Goal: Information Seeking & Learning: Learn about a topic

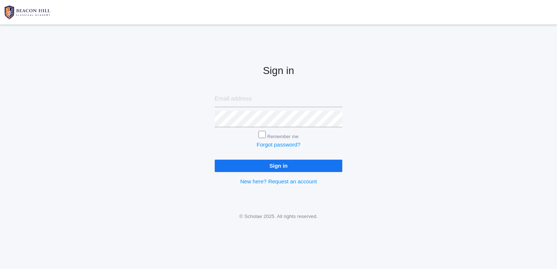
type input "[EMAIL_ADDRESS][DOMAIN_NAME]"
click at [261, 135] on input "Remember me" at bounding box center [262, 134] width 7 height 7
checkbox input "true"
click at [268, 164] on input "Sign in" at bounding box center [279, 166] width 128 height 12
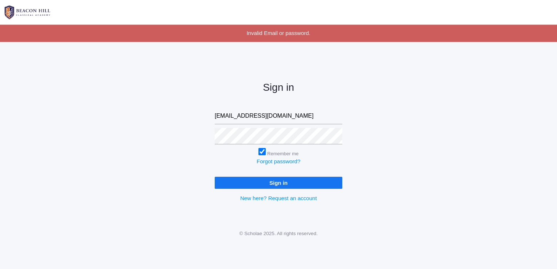
drag, startPoint x: 267, startPoint y: 116, endPoint x: 201, endPoint y: 116, distance: 66.4
click at [201, 116] on div "Sign in suematta3@gmail.com Remember me Forgot password? Sign in New here? Requ…" at bounding box center [278, 136] width 557 height 170
click at [226, 118] on input "email" at bounding box center [279, 116] width 128 height 16
type input "sue@beaconhillclassical.org"
click at [278, 181] on input "Sign in" at bounding box center [279, 183] width 128 height 12
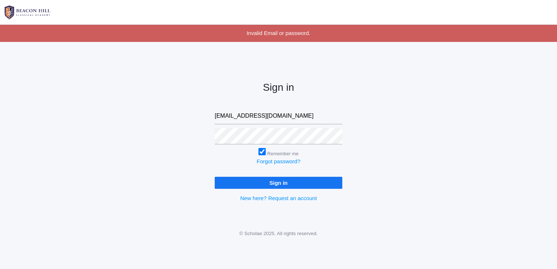
click at [430, 183] on div "Sign in [EMAIL_ADDRESS][DOMAIN_NAME] Remember me Forgot password? Sign in New h…" at bounding box center [278, 136] width 557 height 170
click at [264, 179] on input "Sign in" at bounding box center [279, 183] width 128 height 12
click at [422, 183] on div "Sign in sue@beaconhillclassical.org Remember me Forgot password? Sign in New he…" at bounding box center [278, 136] width 557 height 170
click at [293, 184] on input "Sign in" at bounding box center [279, 183] width 128 height 12
drag, startPoint x: 295, startPoint y: 116, endPoint x: 191, endPoint y: 117, distance: 103.9
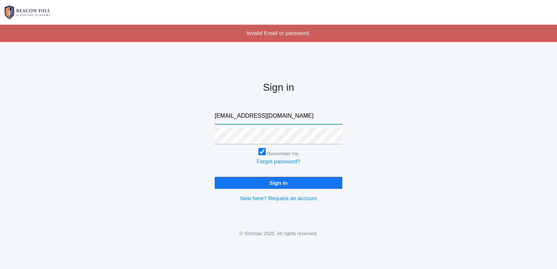
click at [191, 117] on div "Sign in [EMAIL_ADDRESS][DOMAIN_NAME] Remember me Forgot password? Sign in New h…" at bounding box center [278, 136] width 557 height 170
type input "[EMAIL_ADDRESS][DOMAIN_NAME]"
click at [203, 136] on div "Sign in suematta3@gmail.com Remember me Forgot password? Sign in New here? Requ…" at bounding box center [278, 136] width 557 height 170
click at [420, 169] on div "Sign in suematta3@gmail.com Remember me Forgot password? Sign in New here? Requ…" at bounding box center [278, 136] width 557 height 170
click at [289, 179] on input "Sign in" at bounding box center [279, 183] width 128 height 12
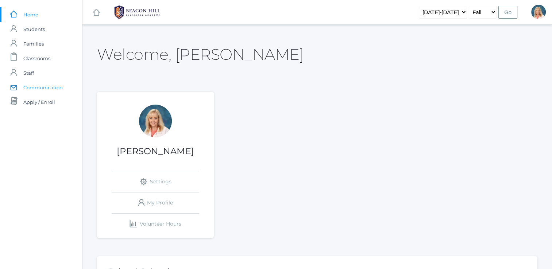
click at [45, 88] on span "Communication" at bounding box center [42, 87] width 39 height 15
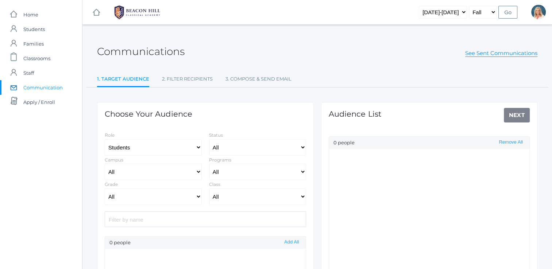
select select "Enrolled"
click at [486, 54] on link "See Sent Communications" at bounding box center [501, 53] width 72 height 7
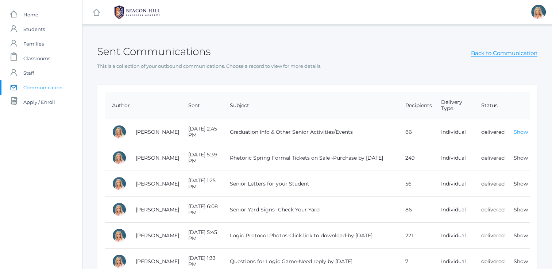
click at [519, 129] on link "Show" at bounding box center [520, 132] width 14 height 7
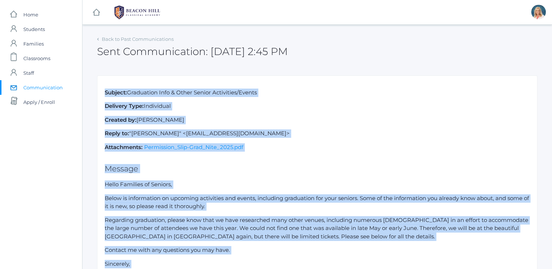
drag, startPoint x: 359, startPoint y: 182, endPoint x: 105, endPoint y: 96, distance: 268.6
copy div "Subject: Graduation Info & Other Senior Activities/Events Delivery Type: Indivi…"
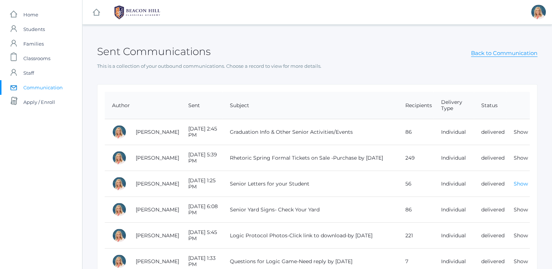
click at [521, 181] on link "Show" at bounding box center [520, 184] width 14 height 7
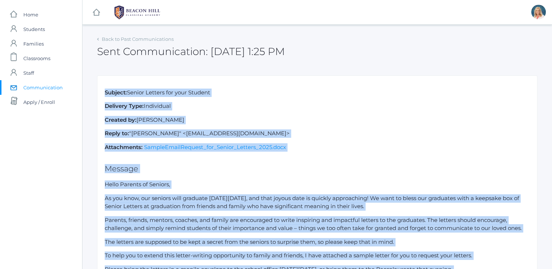
drag, startPoint x: 133, startPoint y: 148, endPoint x: 103, endPoint y: 88, distance: 67.2
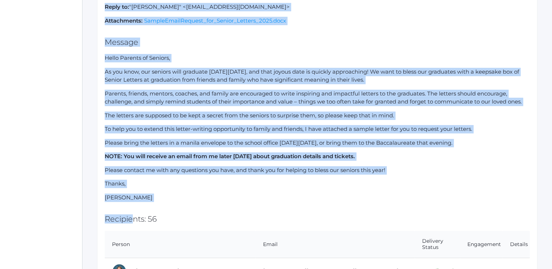
scroll to position [109, 0]
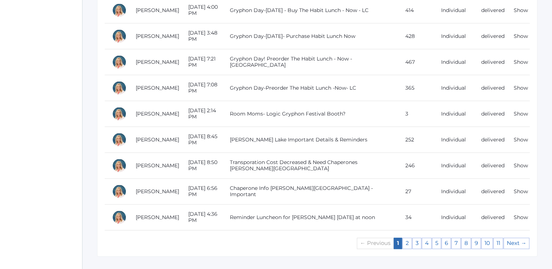
scroll to position [670, 0]
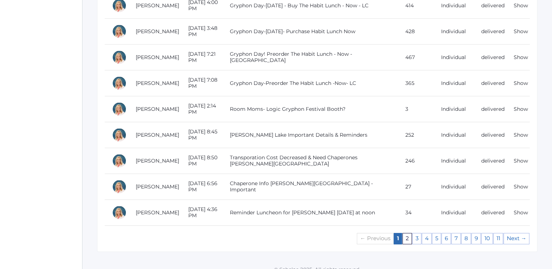
click at [408, 233] on link "2" at bounding box center [406, 238] width 9 height 11
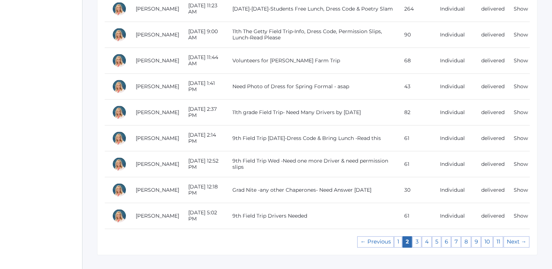
scroll to position [677, 0]
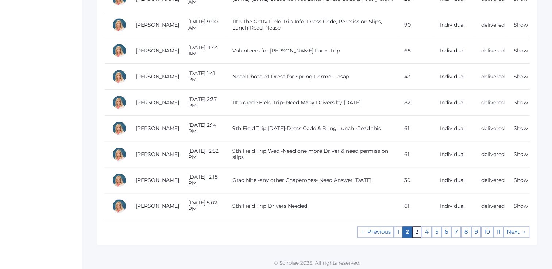
click at [417, 230] on link "3" at bounding box center [416, 231] width 9 height 11
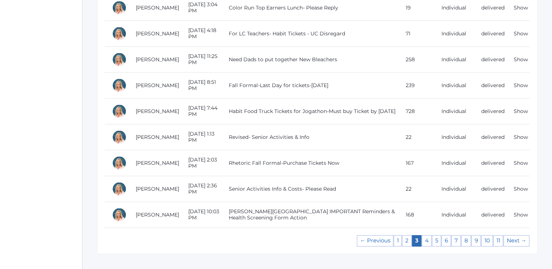
scroll to position [677, 0]
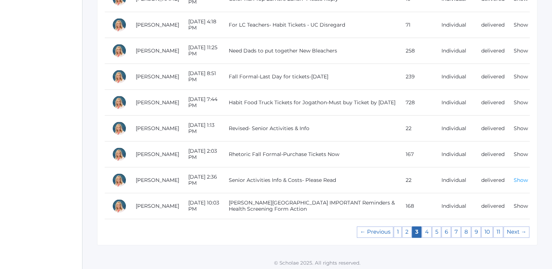
click at [522, 177] on link "Show" at bounding box center [520, 180] width 14 height 7
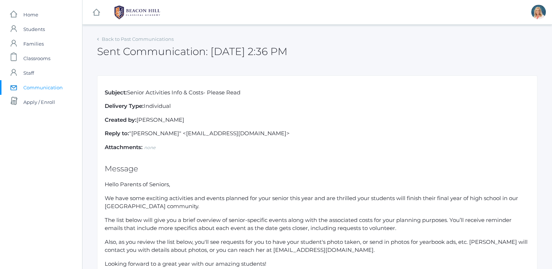
drag, startPoint x: 353, startPoint y: 136, endPoint x: 92, endPoint y: 94, distance: 264.8
drag, startPoint x: 92, startPoint y: 94, endPoint x: 177, endPoint y: 93, distance: 85.0
drag, startPoint x: 235, startPoint y: 51, endPoint x: 94, endPoint y: 54, distance: 140.8
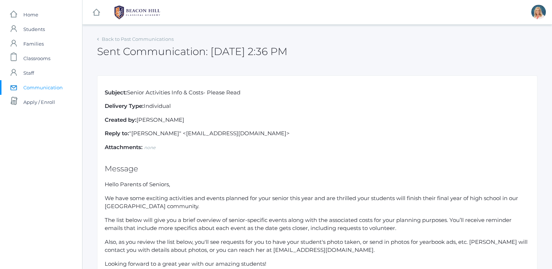
drag, startPoint x: 94, startPoint y: 54, endPoint x: 174, endPoint y: 51, distance: 79.6
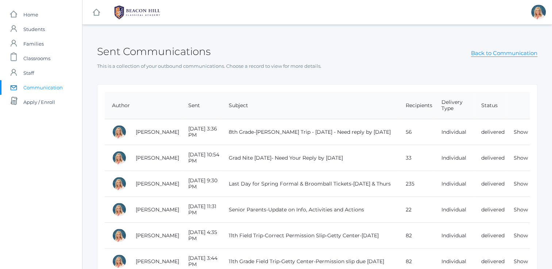
scroll to position [677, 0]
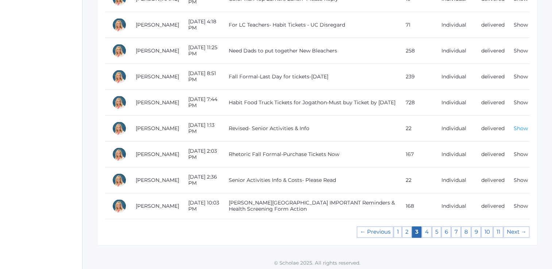
click at [523, 126] on link "Show" at bounding box center [520, 128] width 14 height 7
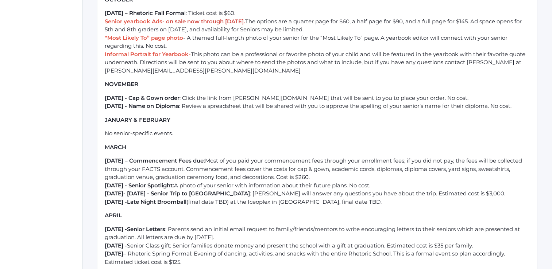
scroll to position [292, 0]
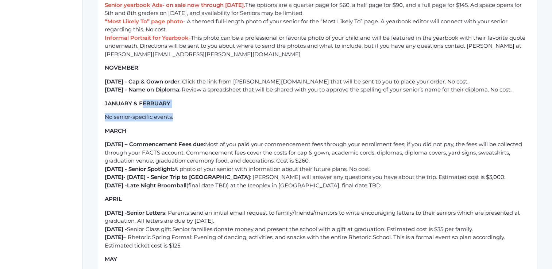
drag, startPoint x: 177, startPoint y: 120, endPoint x: 141, endPoint y: 102, distance: 40.3
drag, startPoint x: 141, startPoint y: 102, endPoint x: 200, endPoint y: 117, distance: 60.9
click at [200, 117] on li "No senior-specific events." at bounding box center [317, 117] width 425 height 8
click at [175, 117] on li "No senior-specific events." at bounding box center [317, 117] width 425 height 8
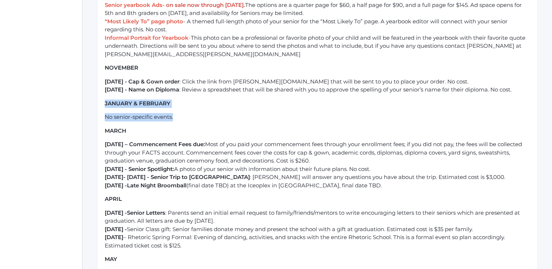
drag, startPoint x: 168, startPoint y: 116, endPoint x: 100, endPoint y: 103, distance: 69.9
drag, startPoint x: 100, startPoint y: 103, endPoint x: 125, endPoint y: 105, distance: 25.7
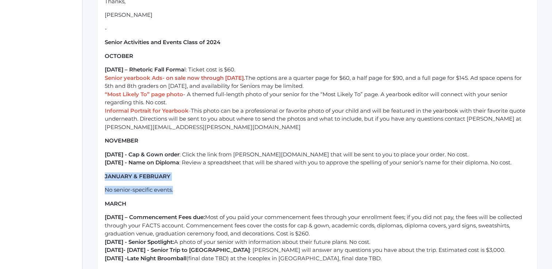
scroll to position [182, 0]
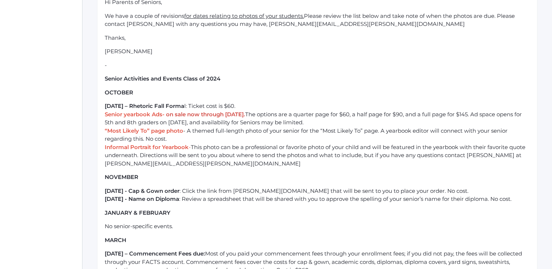
click at [106, 116] on strong "Senior yearbook Ads-" at bounding box center [135, 114] width 60 height 7
click at [105, 113] on strong "Senior yearbook Ads-" at bounding box center [135, 114] width 60 height 7
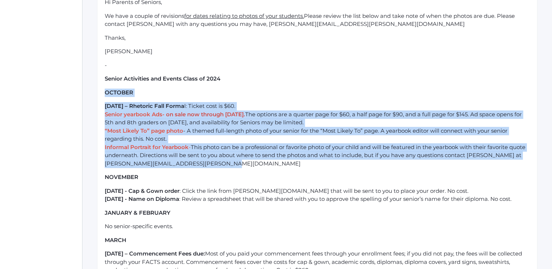
drag, startPoint x: 216, startPoint y: 167, endPoint x: 96, endPoint y: 92, distance: 141.4
drag, startPoint x: 96, startPoint y: 92, endPoint x: 174, endPoint y: 108, distance: 80.1
copy div "OCTOBER Oct 20 – Rhetoric Fall Forma l: Ticket cost is $60. Senior yearbook Ads…"
